Goal: Task Accomplishment & Management: Use online tool/utility

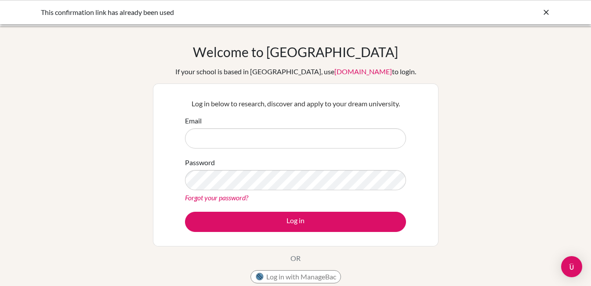
type input "[EMAIL_ADDRESS][DOMAIN_NAME]"
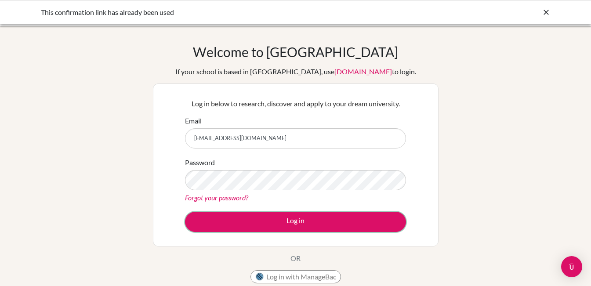
click at [265, 223] on button "Log in" at bounding box center [295, 222] width 221 height 20
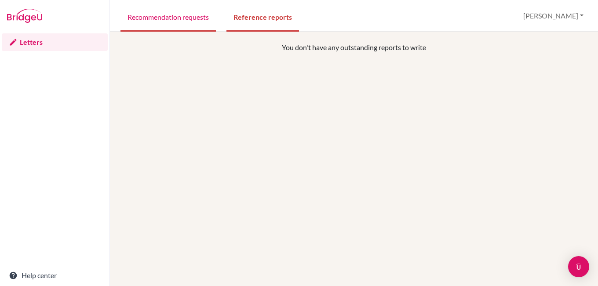
click at [177, 15] on link "Recommendation requests" at bounding box center [167, 16] width 95 height 30
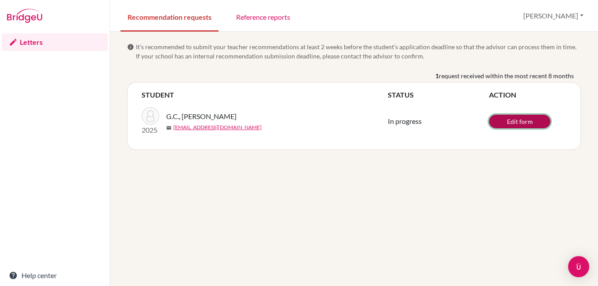
click at [522, 119] on link "Edit form" at bounding box center [520, 122] width 62 height 14
click at [534, 120] on link "Edit form" at bounding box center [520, 122] width 62 height 14
